Goal: Check status: Check status

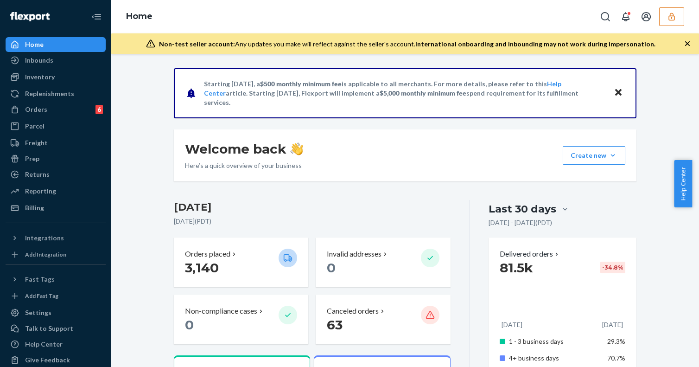
click at [660, 16] on button "button" at bounding box center [671, 16] width 25 height 19
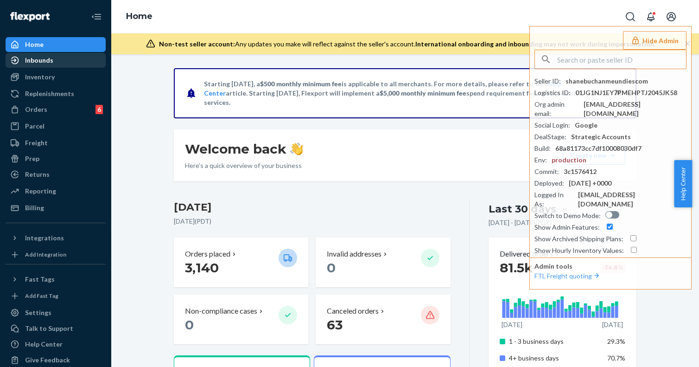
click at [52, 63] on div "Inbounds" at bounding box center [55, 60] width 98 height 13
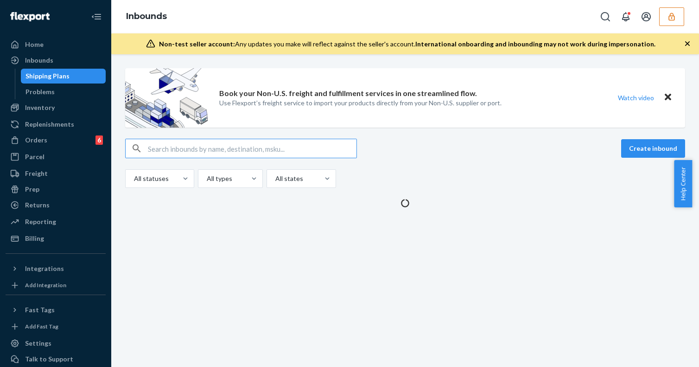
type input "9881827"
click at [254, 153] on input "text" at bounding box center [252, 148] width 209 height 19
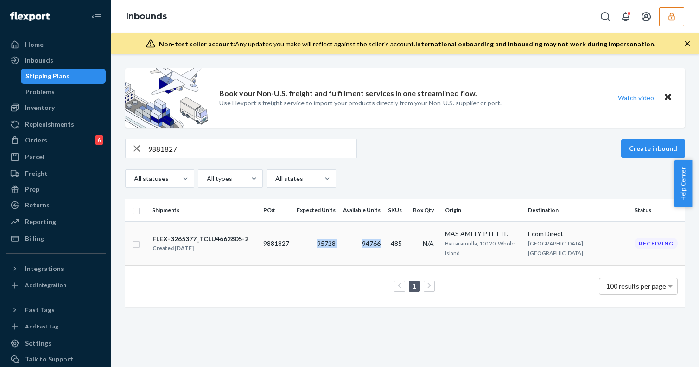
copy tr "95728 94766"
drag, startPoint x: 321, startPoint y: 241, endPoint x: 384, endPoint y: 252, distance: 64.0
click at [384, 252] on tr "FLEX-3265377_TCLU4662805-2 Created Jul 31, 2025 9881827 95728 94766 485 N/A MAS…" at bounding box center [405, 243] width 560 height 44
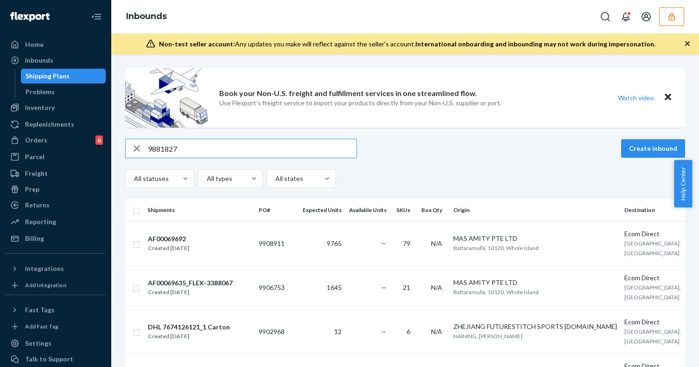
click at [234, 151] on input "9881827" at bounding box center [252, 148] width 209 height 19
paste input "FLEX-326537"
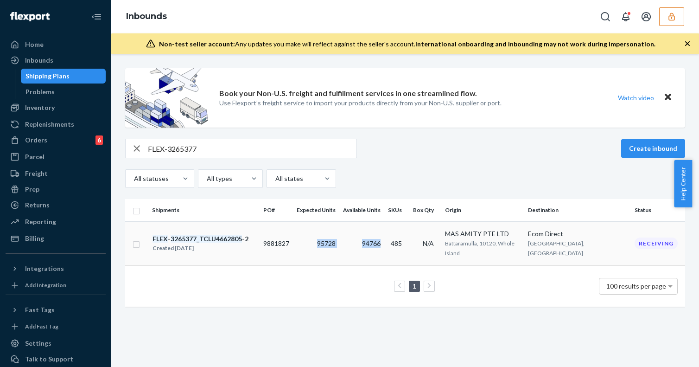
copy tr "95728 94766"
drag, startPoint x: 325, startPoint y: 242, endPoint x: 400, endPoint y: 243, distance: 75.1
click at [400, 243] on tr "FLEX - 3265377_TCLU4662805 -2 Created Jul 31, 2025 9881827 95728 94766 485 N/A …" at bounding box center [405, 243] width 560 height 44
click at [201, 148] on input "FLEX-3265377" at bounding box center [252, 148] width 209 height 19
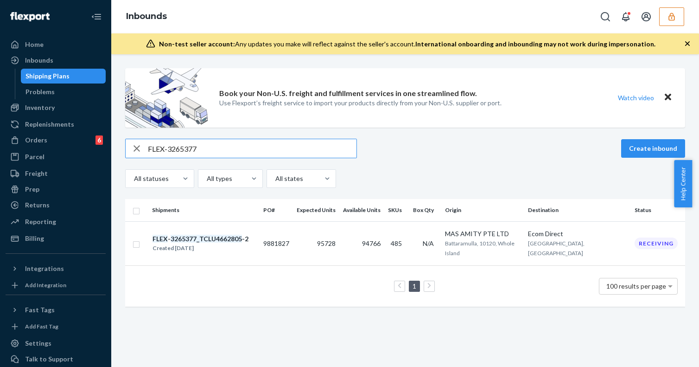
click at [201, 148] on input "FLEX-3265377" at bounding box center [252, 148] width 209 height 19
paste input "988720"
type input "9887207"
copy tr "32420 32018"
drag, startPoint x: 325, startPoint y: 237, endPoint x: 409, endPoint y: 238, distance: 83.9
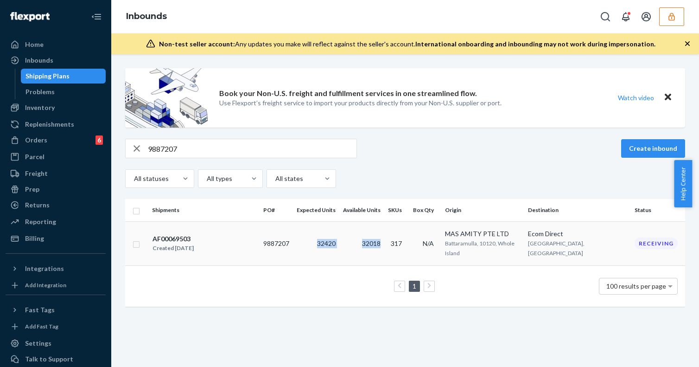
click at [409, 238] on tr "AF00069503 Created Aug 4, 2025 9887207 32420 32018 317 N/A MAS AMITY PTE LTD Ba…" at bounding box center [405, 243] width 560 height 44
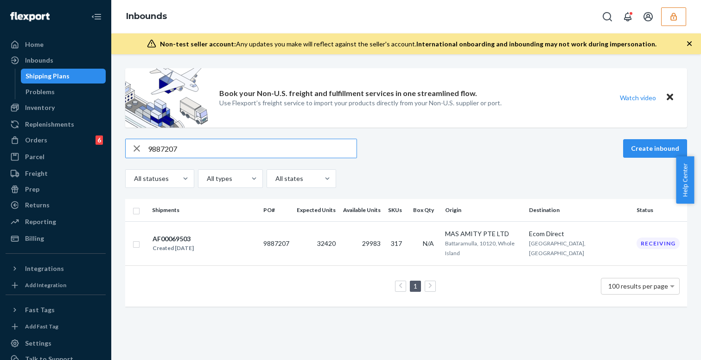
click at [206, 143] on input "9887207" at bounding box center [252, 148] width 209 height 19
paste input "1732"
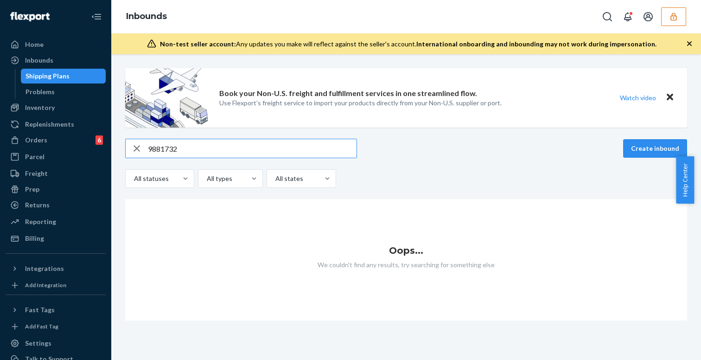
click at [272, 150] on input "9881732" at bounding box center [252, 148] width 209 height 19
type input "9881732"
